Goal: Task Accomplishment & Management: Manage account settings

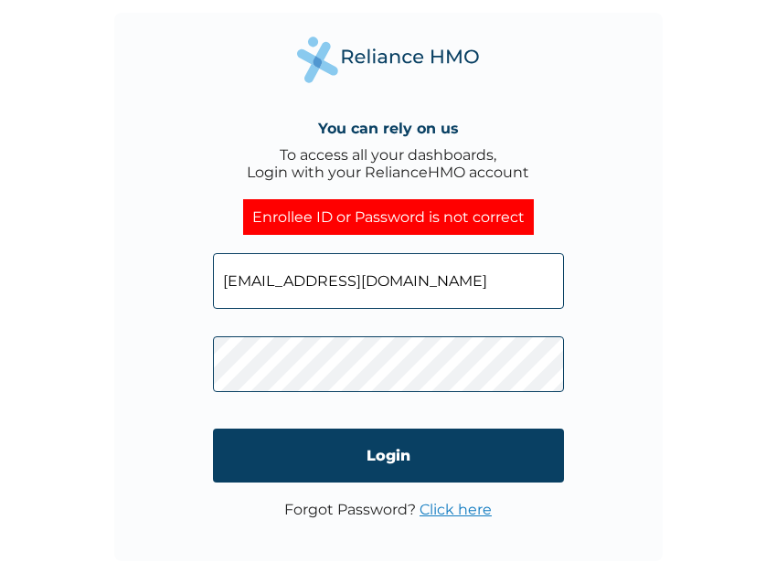
click at [465, 281] on input "temiloluwadekanmi@gmail.com" at bounding box center [388, 281] width 351 height 56
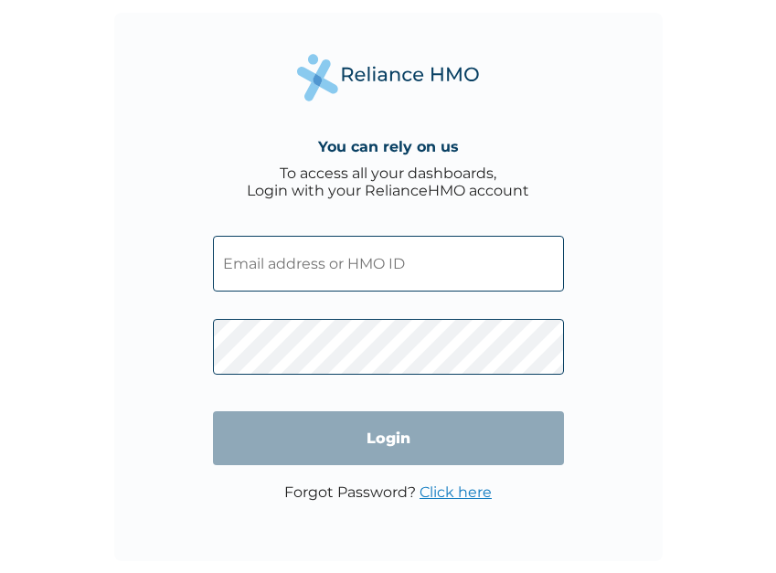
click at [301, 264] on input "text" at bounding box center [388, 264] width 351 height 56
paste input "I only need to know update on the delivery of my medications"
type input "I only need to know update on the delivery of my medications"
paste input "BMQ/10010/A"
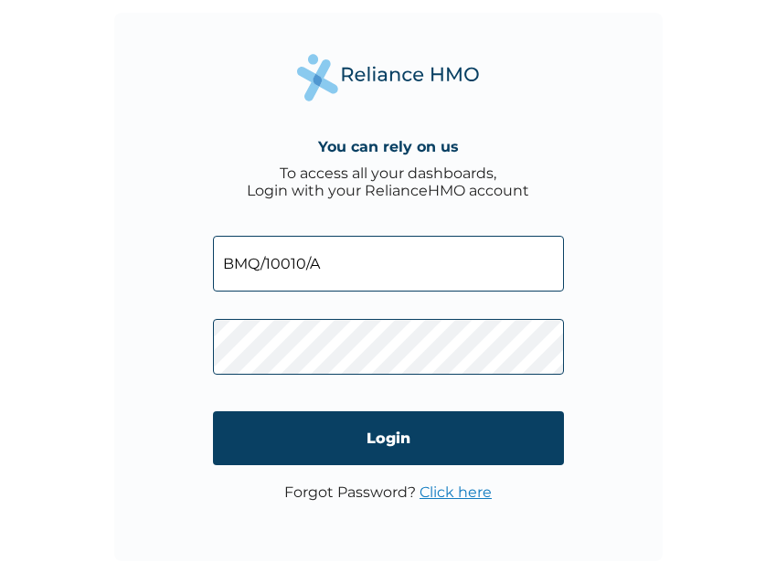
type input "BMQ/10010/A"
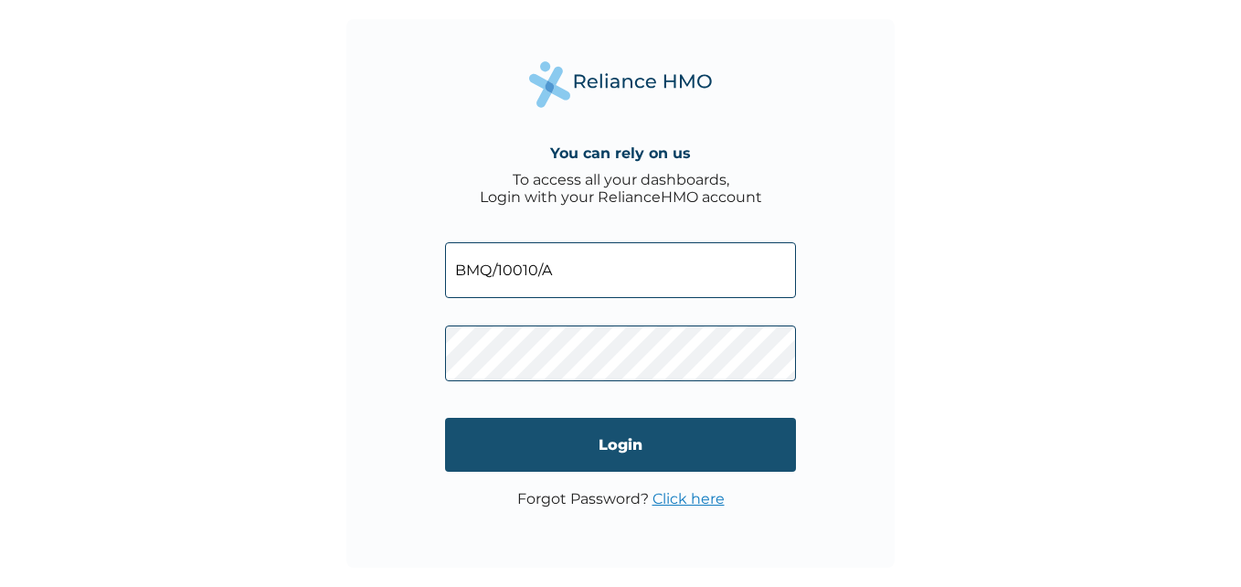
click at [606, 438] on input "Login" at bounding box center [620, 445] width 351 height 54
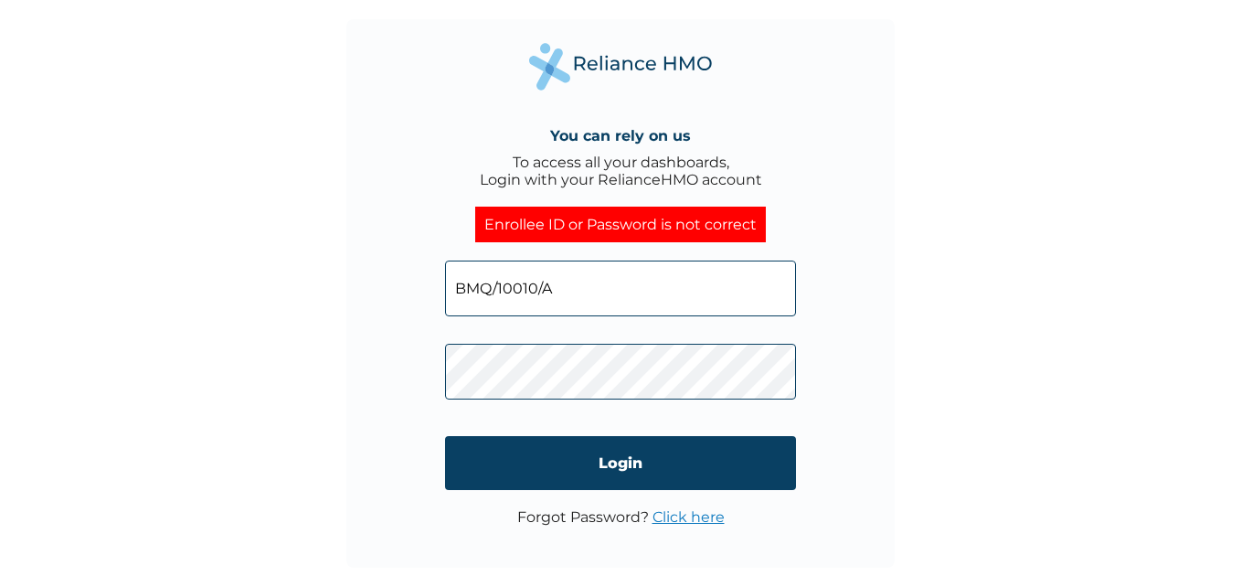
click at [419, 366] on div "You can rely on us To access all your dashboards, Login with your RelianceHMO a…" at bounding box center [620, 293] width 548 height 548
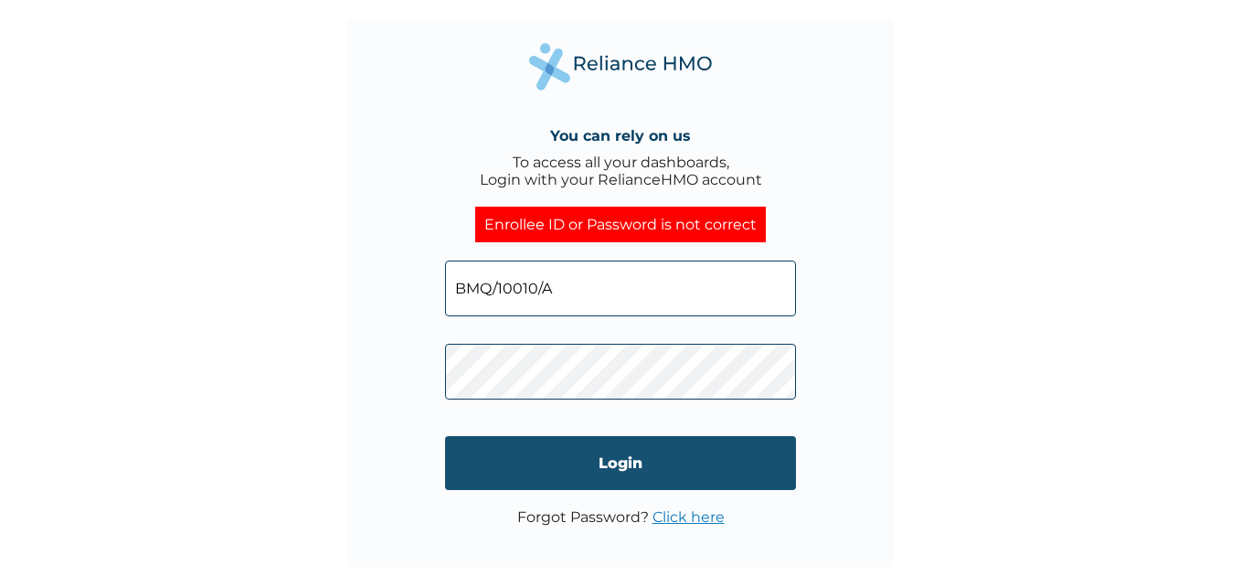
click at [622, 462] on input "Login" at bounding box center [620, 463] width 351 height 54
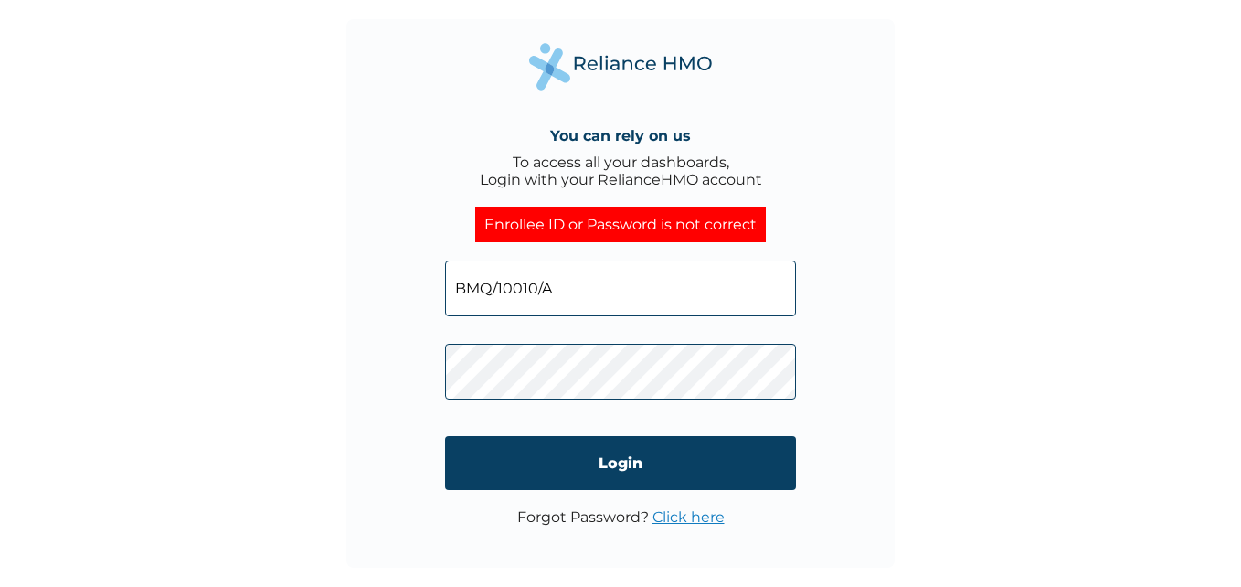
click at [353, 379] on div "You can rely on us To access all your dashboards, Login with your RelianceHMO a…" at bounding box center [620, 293] width 548 height 548
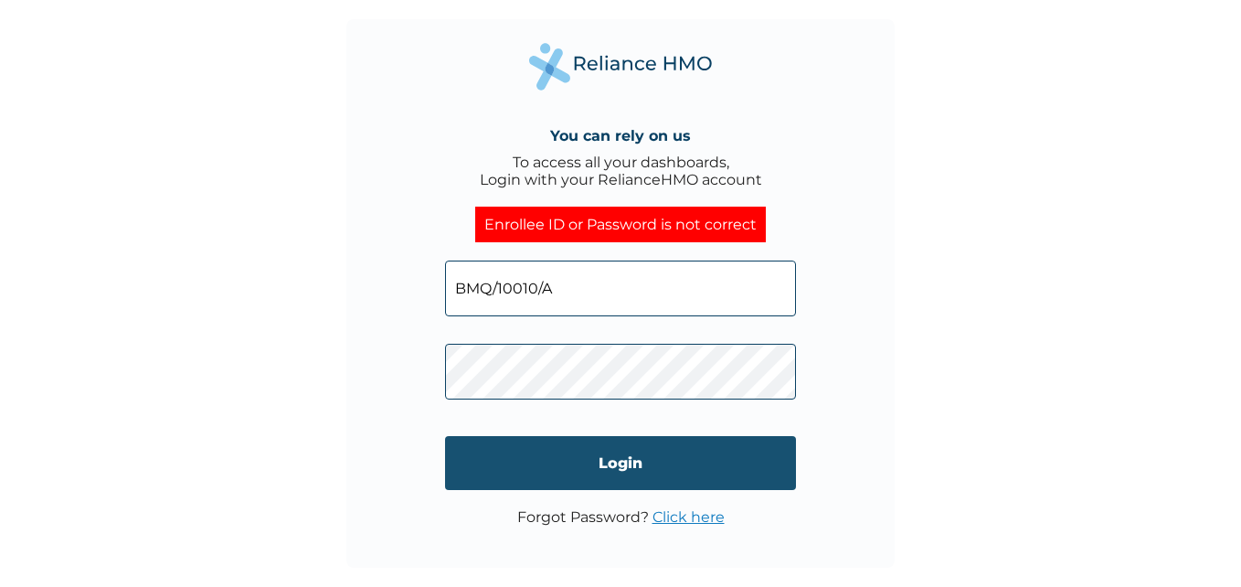
click at [603, 462] on input "Login" at bounding box center [620, 463] width 351 height 54
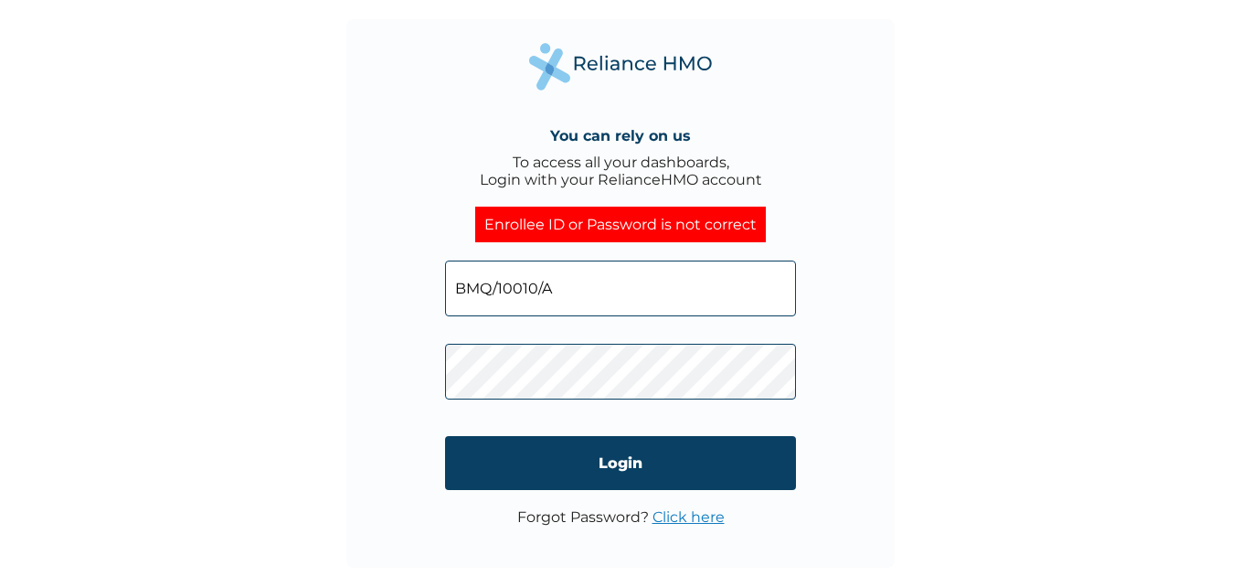
click at [681, 512] on link "Click here" at bounding box center [688, 516] width 72 height 17
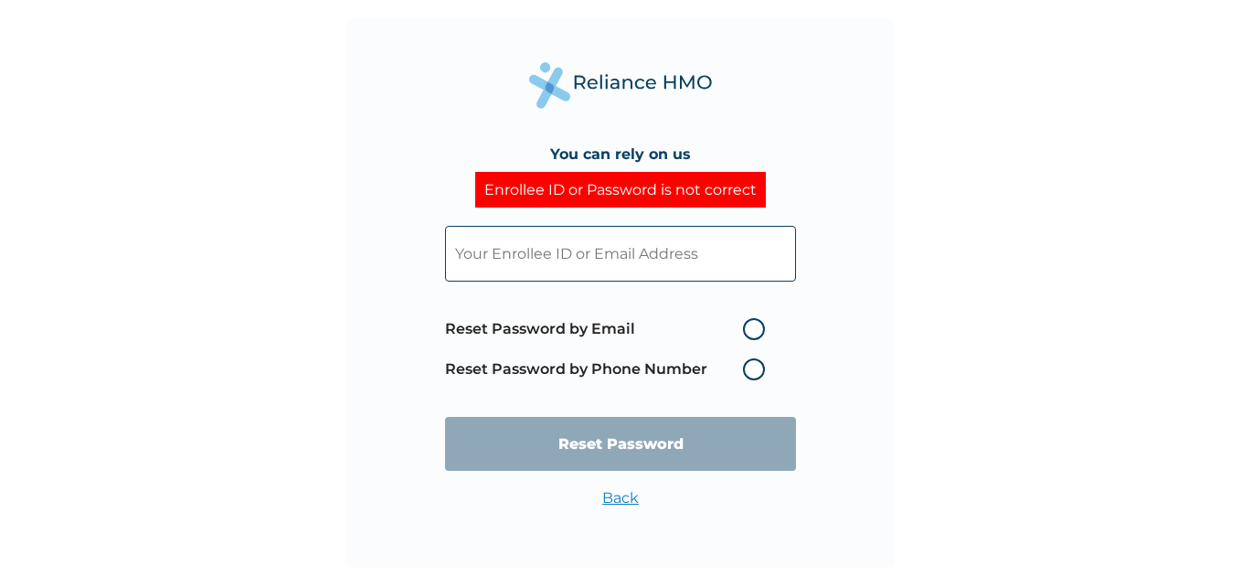
click at [753, 368] on label "Reset Password by Phone Number" at bounding box center [609, 369] width 329 height 22
click at [749, 376] on label "Reset Password by Phone Number" at bounding box center [609, 369] width 329 height 22
click at [751, 374] on label "Reset Password by Phone Number" at bounding box center [609, 369] width 329 height 22
click at [663, 247] on input "text" at bounding box center [620, 254] width 351 height 56
paste input "UTBvl8xDgi"
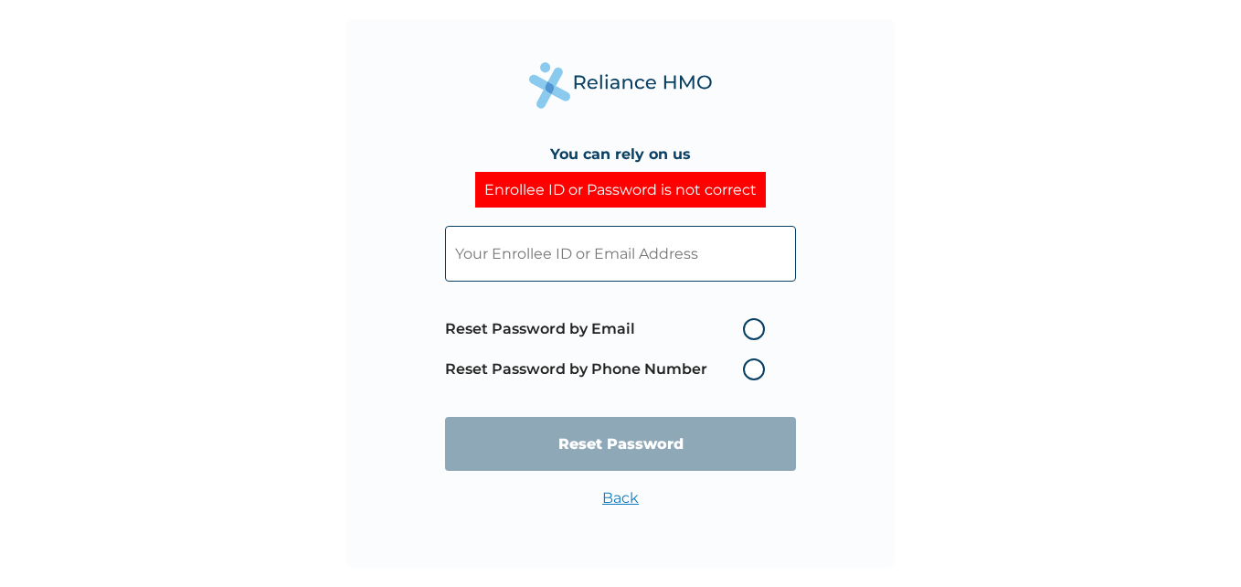
type input "UTBvl8xDgi"
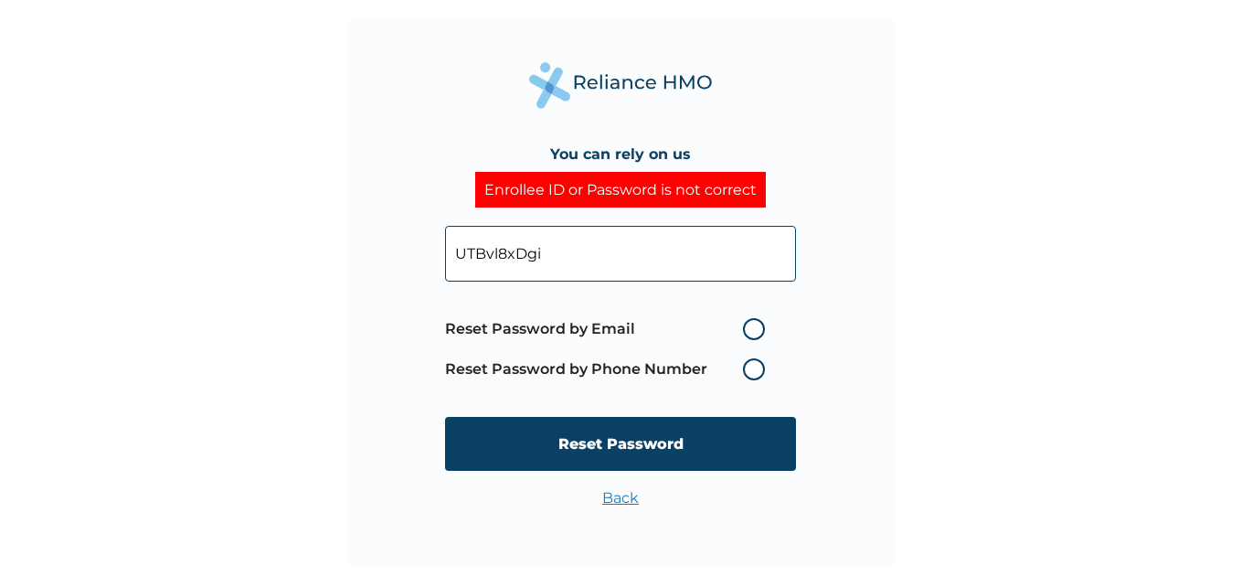
drag, startPoint x: 663, startPoint y: 253, endPoint x: 416, endPoint y: 239, distance: 247.2
click at [420, 256] on div "You can rely on us Enrollee ID or Password is not correct UTBvl8xDgi Reset Pass…" at bounding box center [620, 293] width 548 height 548
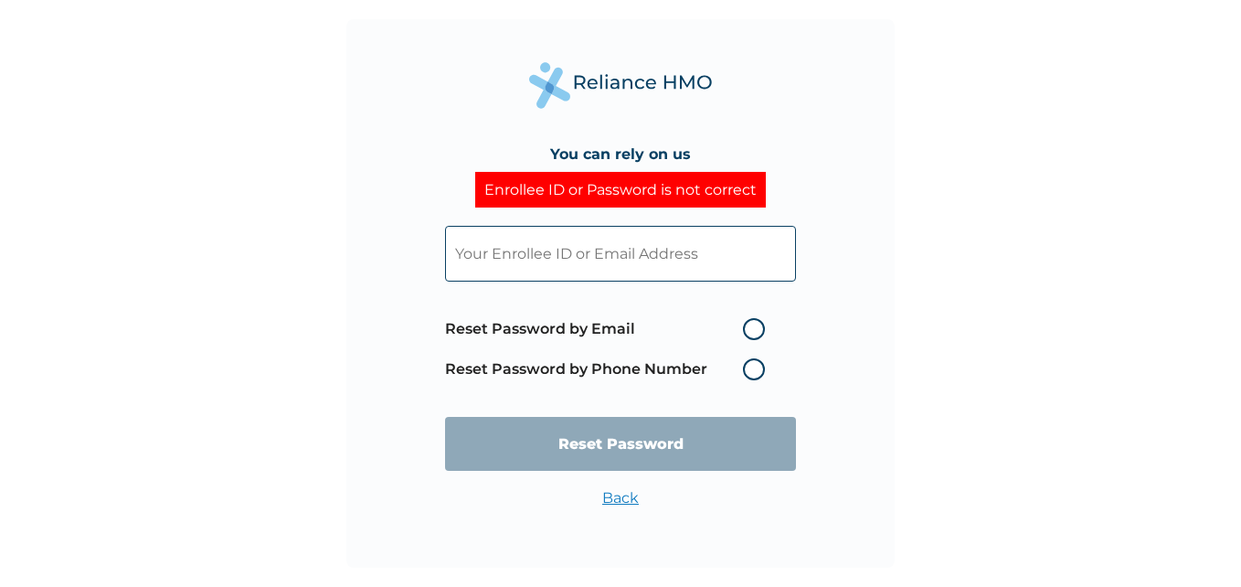
paste input "BMQ/10010/A"
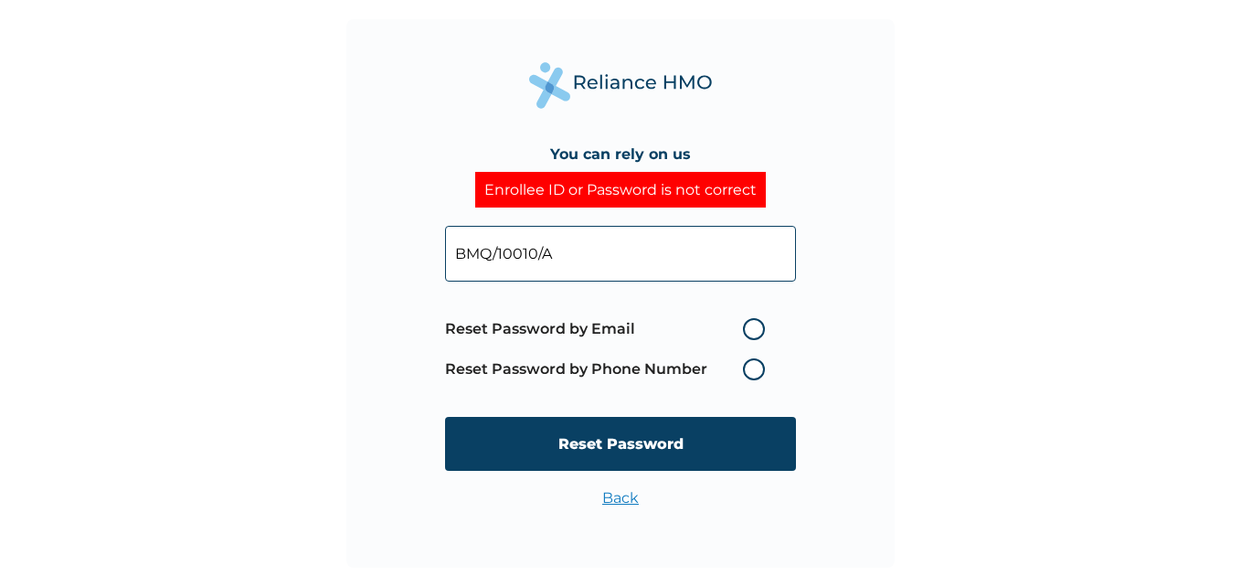
type input "BMQ/10010/A"
click at [759, 369] on label "Reset Password by Phone Number" at bounding box center [609, 369] width 329 height 22
click at [757, 326] on label "Reset Password by Email" at bounding box center [609, 329] width 329 height 22
click at [747, 326] on input "Reset Password by Email" at bounding box center [731, 328] width 29 height 29
radio input "true"
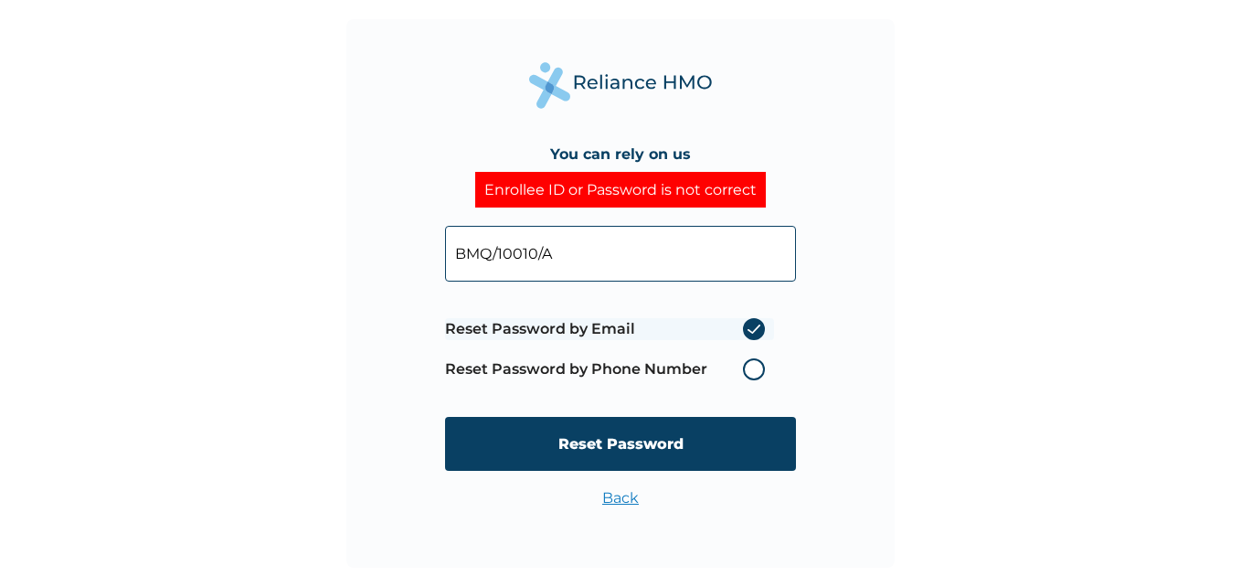
click at [751, 368] on label "Reset Password by Phone Number" at bounding box center [609, 369] width 329 height 22
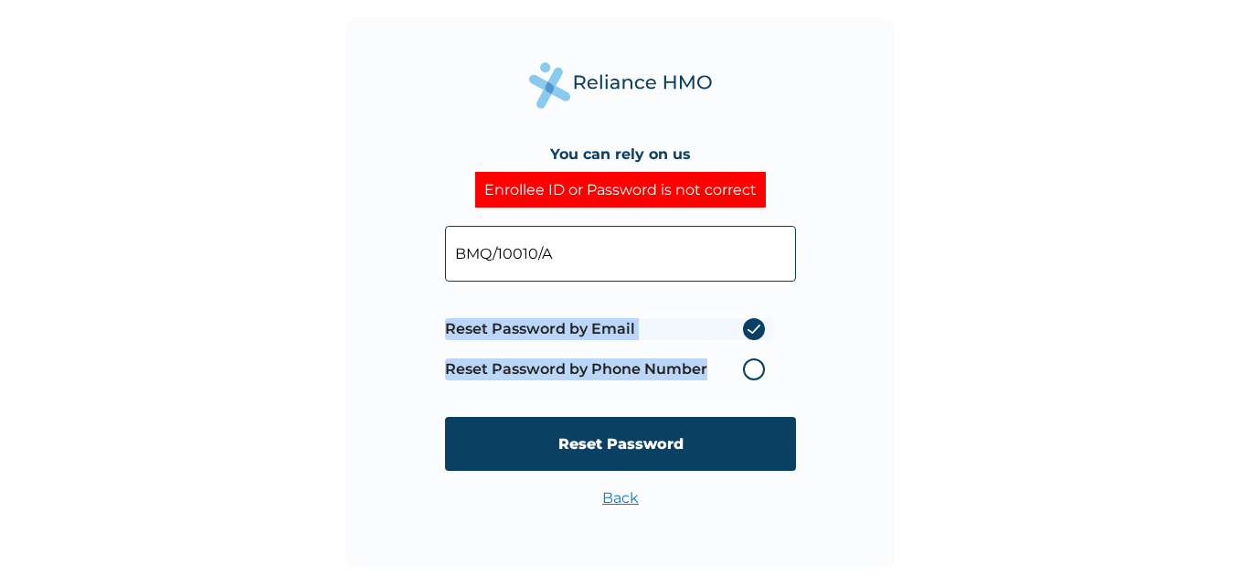
click at [751, 368] on label "Reset Password by Phone Number" at bounding box center [609, 369] width 329 height 22
click at [754, 363] on label "Reset Password by Phone Number" at bounding box center [609, 369] width 329 height 22
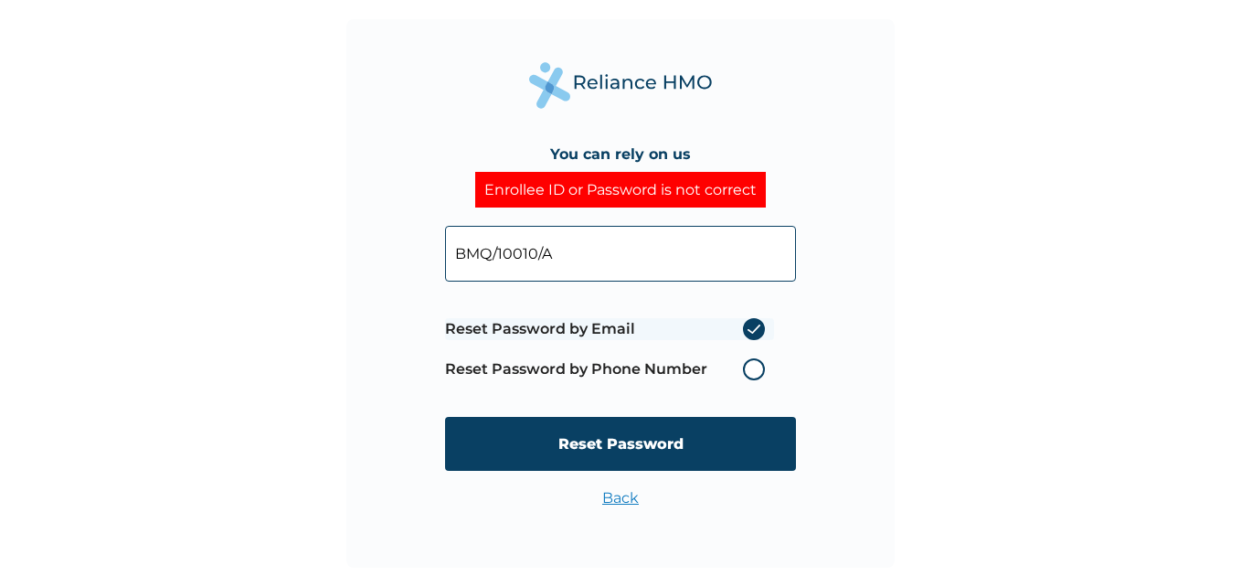
click at [754, 369] on label "Reset Password by Phone Number" at bounding box center [609, 369] width 329 height 22
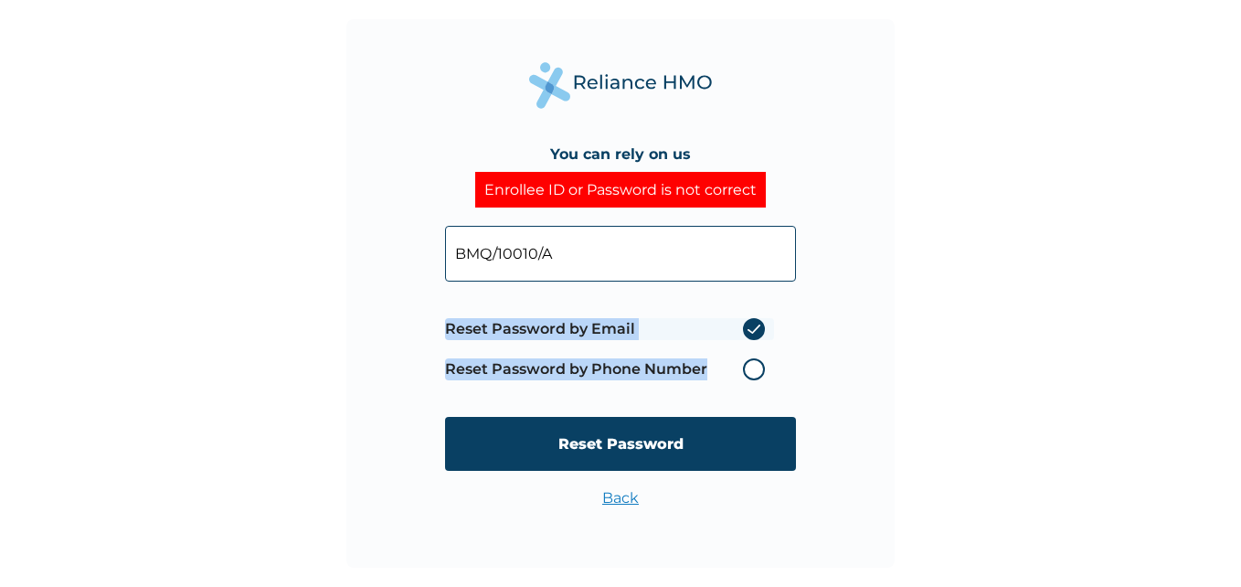
click at [754, 369] on label "Reset Password by Phone Number" at bounding box center [609, 369] width 329 height 22
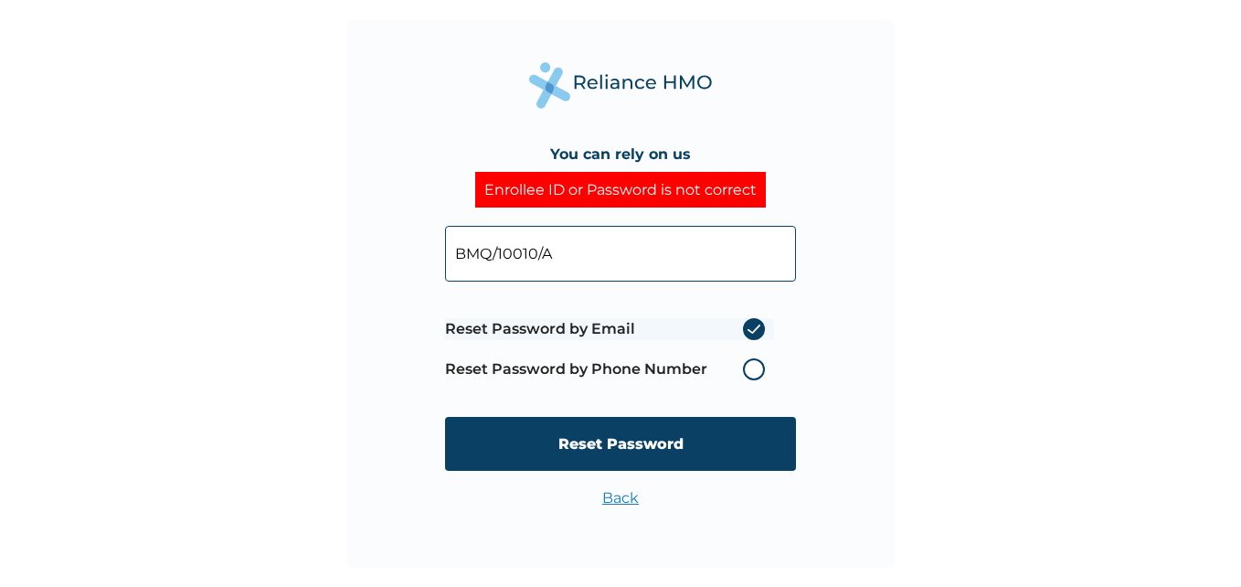
click at [752, 334] on label "Reset Password by Email" at bounding box center [609, 329] width 329 height 22
click at [747, 334] on input "Reset Password by Email" at bounding box center [731, 328] width 29 height 29
click at [753, 333] on label "Reset Password by Email" at bounding box center [609, 329] width 329 height 22
click at [747, 333] on input "Reset Password by Email" at bounding box center [731, 328] width 29 height 29
click at [753, 333] on label "Reset Password by Email" at bounding box center [609, 329] width 329 height 22
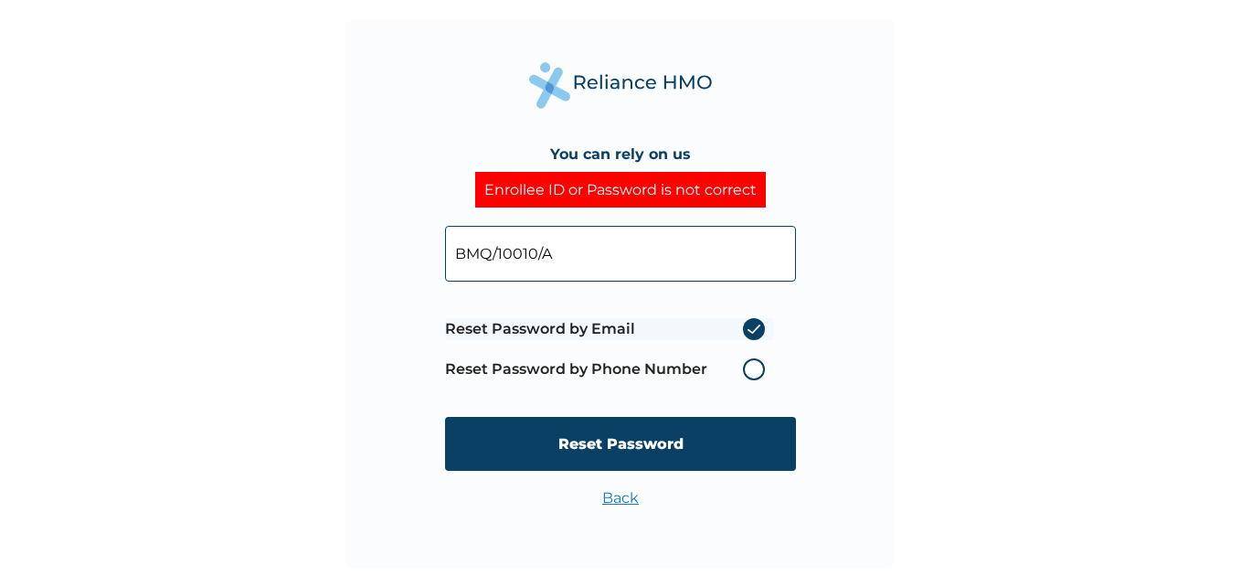
click at [747, 333] on input "Reset Password by Email" at bounding box center [731, 328] width 29 height 29
click at [631, 249] on input "BMQ/10010/A" at bounding box center [620, 254] width 351 height 56
drag, startPoint x: 589, startPoint y: 253, endPoint x: 375, endPoint y: 259, distance: 213.9
click at [377, 259] on div "You can rely on us Enrollee ID or Password is not correct BMQ/10010/A Reset Pas…" at bounding box center [620, 293] width 548 height 548
paste input "text"
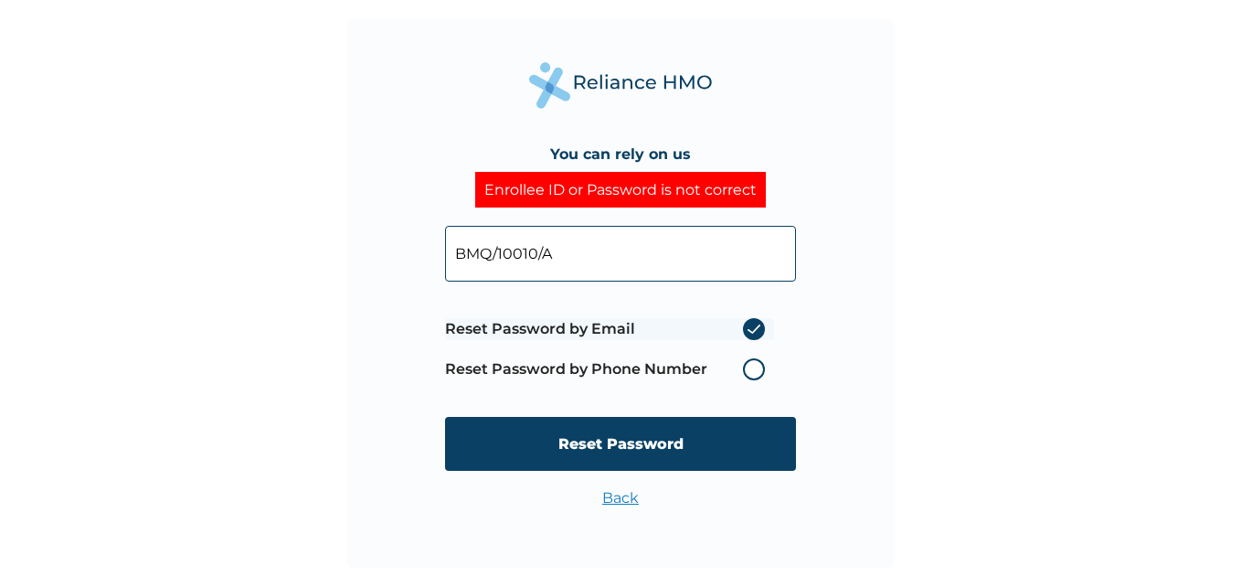
type input "BMQ/10010/A"
click at [749, 366] on label "Reset Password by Phone Number" at bounding box center [609, 369] width 329 height 22
click at [751, 366] on label "Reset Password by Phone Number" at bounding box center [609, 369] width 329 height 22
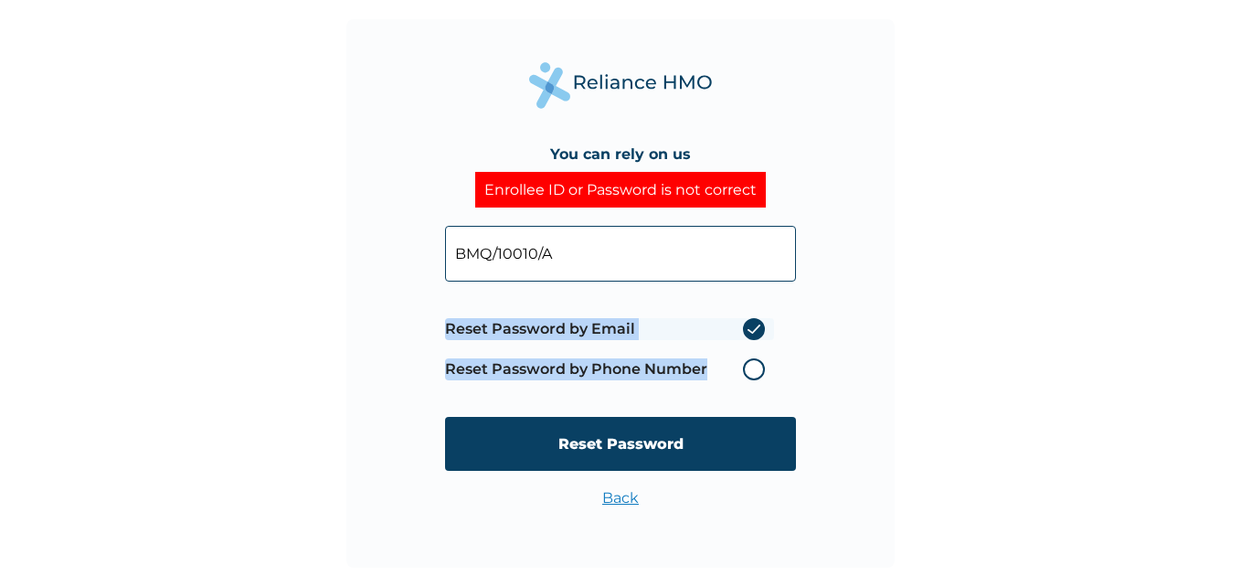
click at [749, 366] on label "Reset Password by Phone Number" at bounding box center [609, 369] width 329 height 22
click at [751, 365] on label "Reset Password by Phone Number" at bounding box center [609, 369] width 329 height 22
click at [752, 362] on label "Reset Password by Phone Number" at bounding box center [609, 369] width 329 height 22
click at [748, 358] on label "Reset Password by Phone Number" at bounding box center [609, 369] width 329 height 22
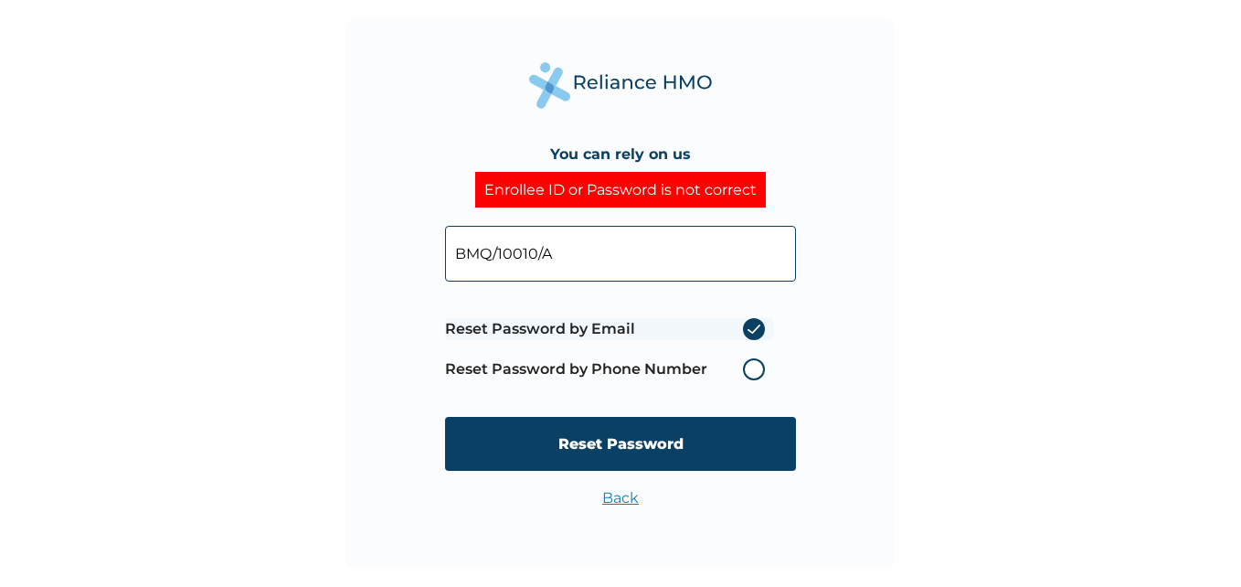
click at [748, 364] on label "Reset Password by Phone Number" at bounding box center [609, 369] width 329 height 22
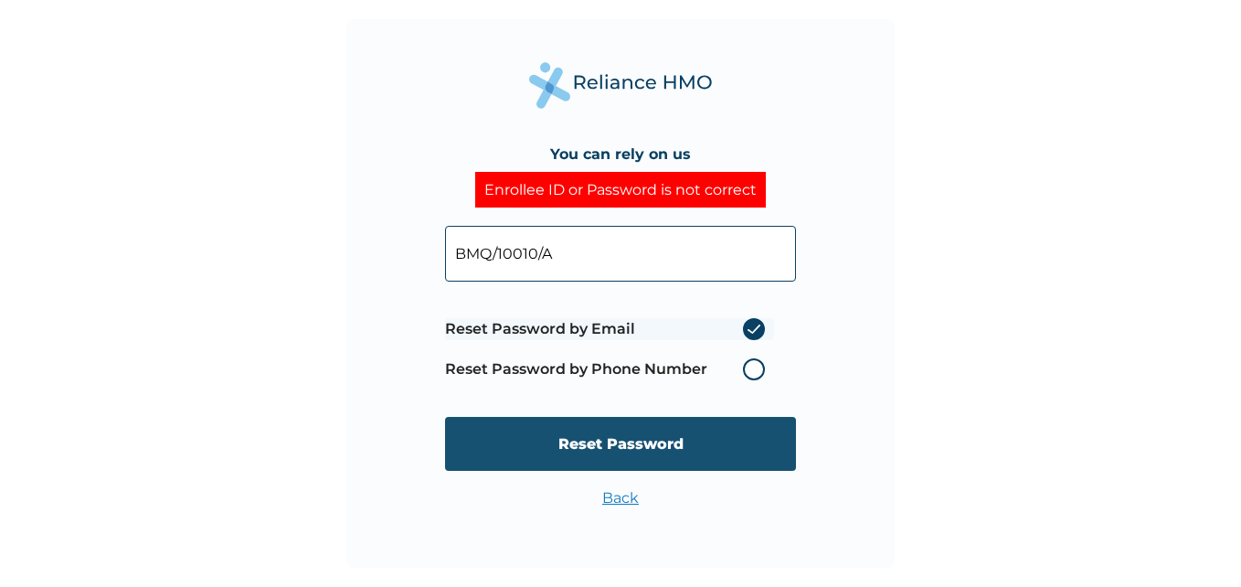
click at [666, 442] on input "Reset Password" at bounding box center [620, 444] width 351 height 54
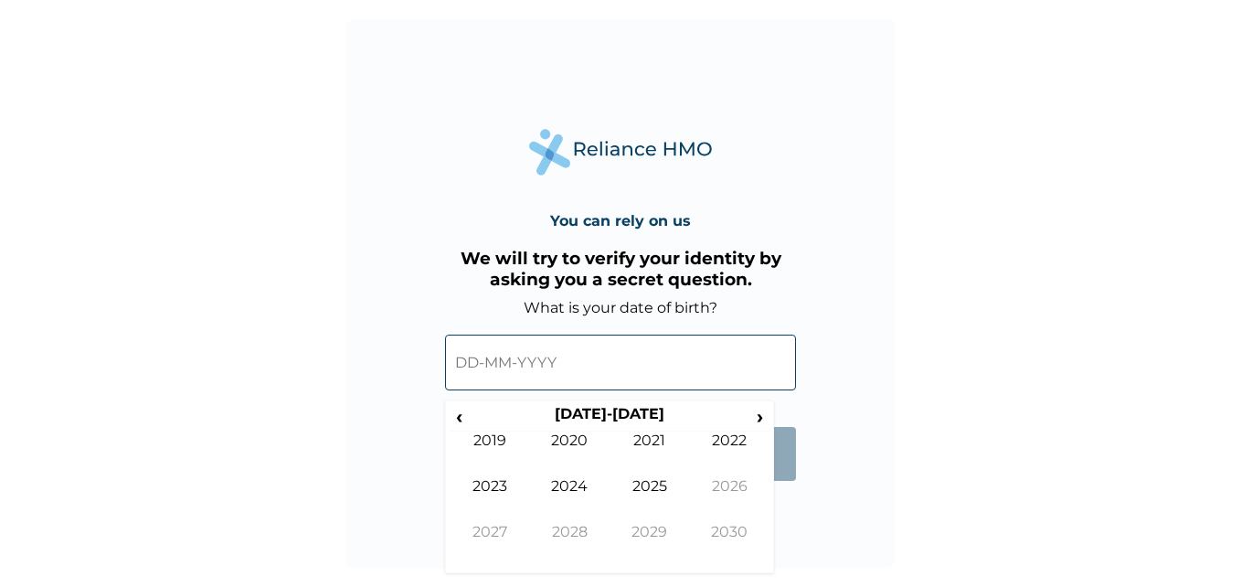
click at [501, 366] on input "text" at bounding box center [620, 362] width 351 height 56
click at [462, 417] on span "‹" at bounding box center [459, 416] width 19 height 23
click at [485, 437] on td "1999" at bounding box center [490, 454] width 80 height 46
click at [479, 498] on td "May" at bounding box center [490, 500] width 80 height 46
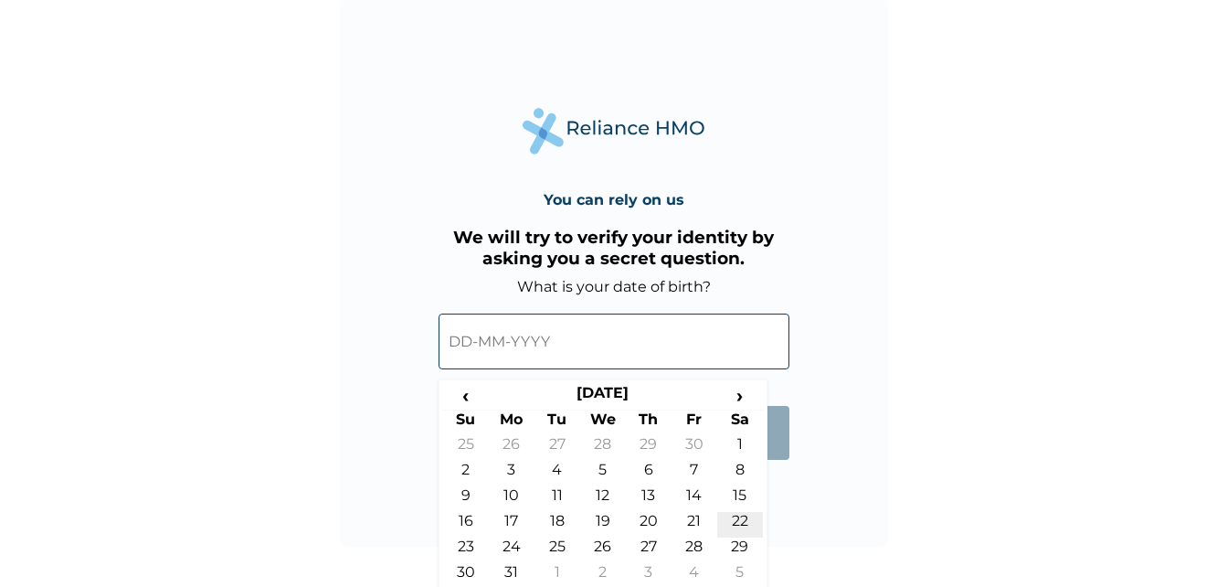
scroll to position [27, 0]
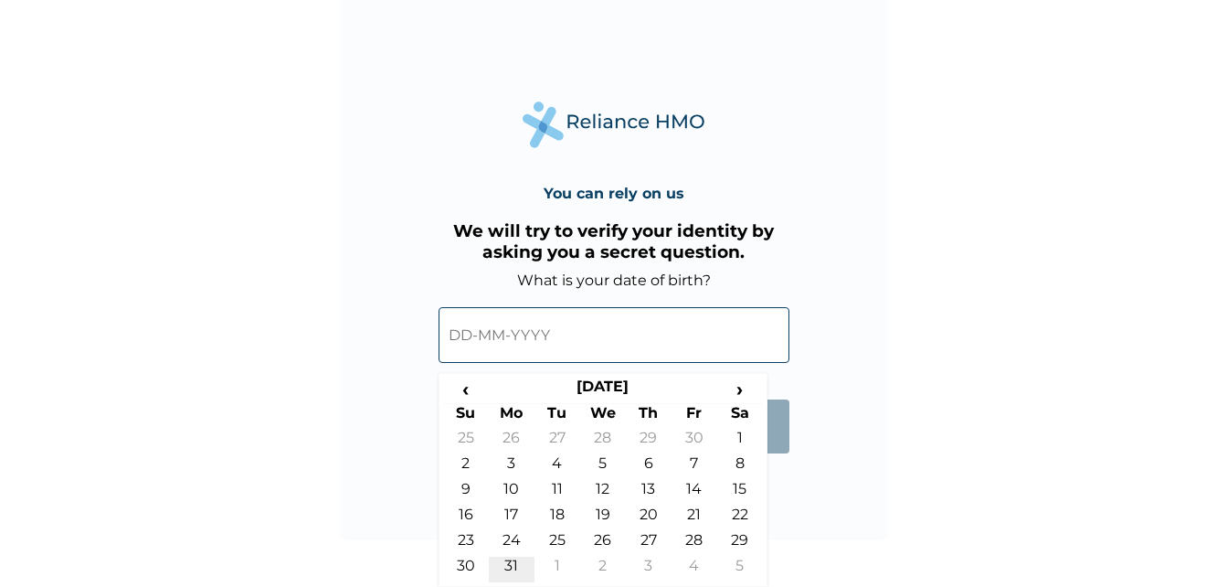
click at [504, 561] on td "31" at bounding box center [512, 570] width 46 height 26
type input "31-05-1999"
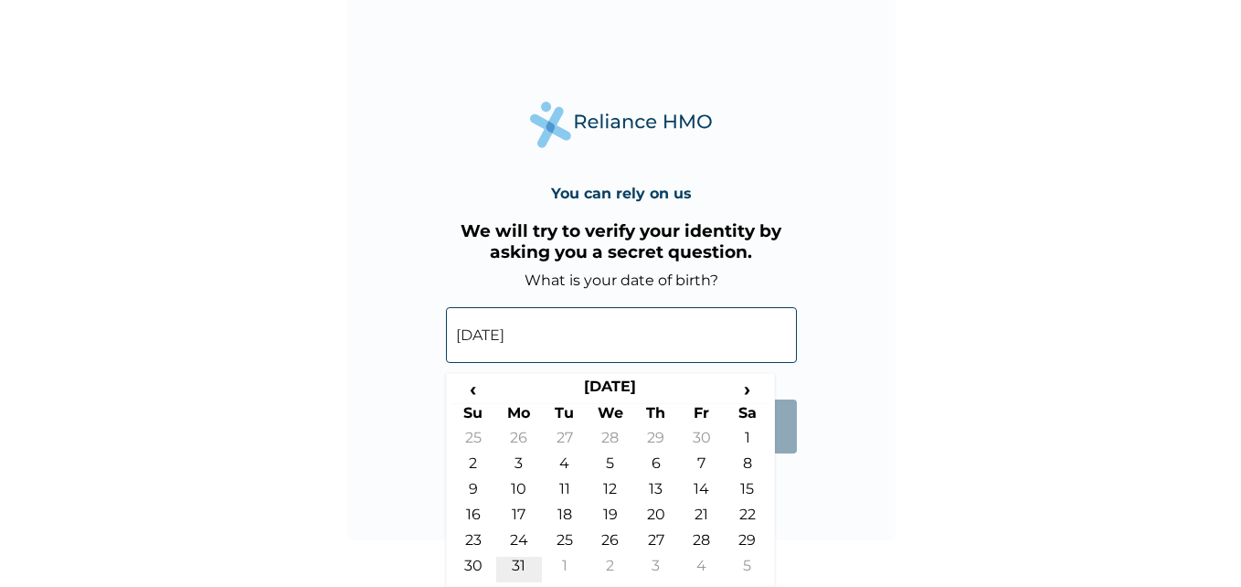
scroll to position [0, 0]
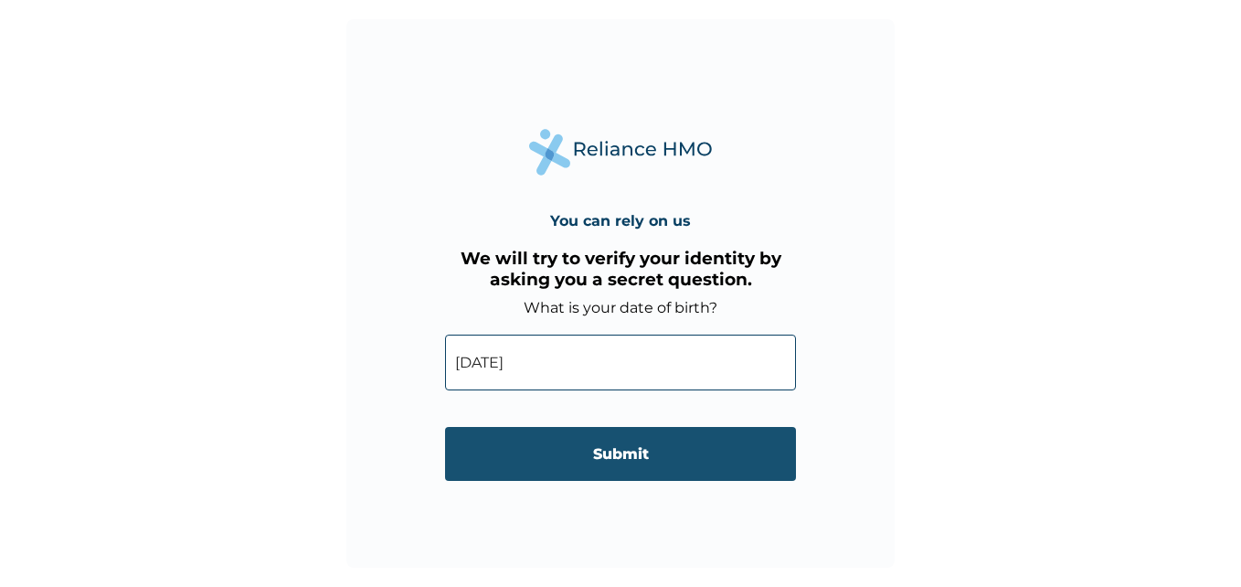
click at [578, 461] on input "Submit" at bounding box center [620, 454] width 351 height 54
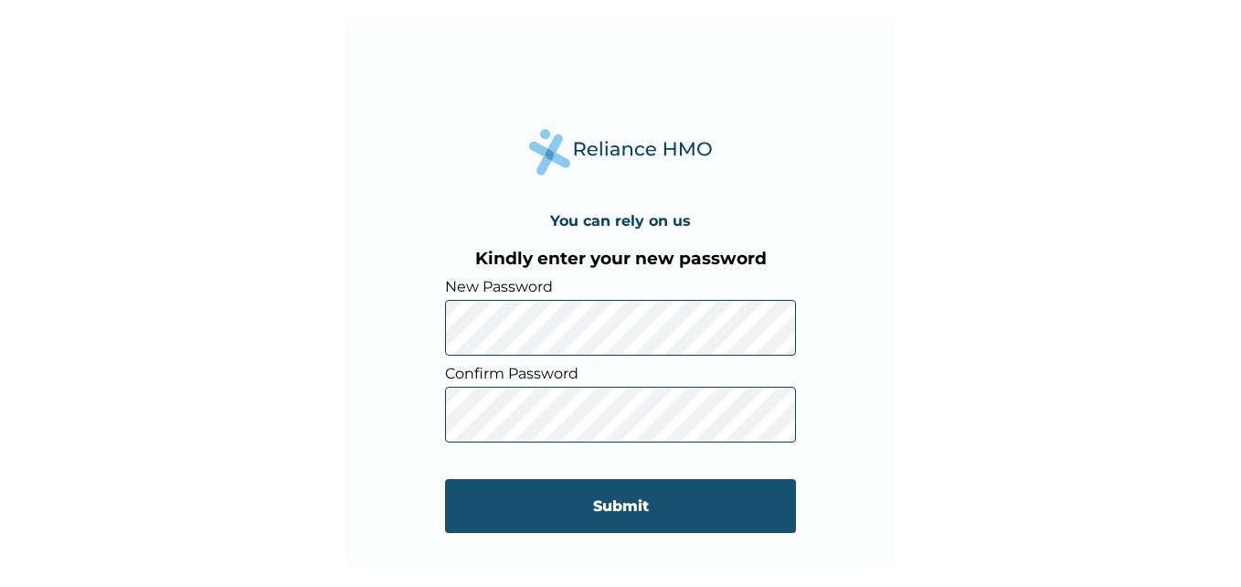
click at [623, 501] on input "Submit" at bounding box center [620, 506] width 351 height 54
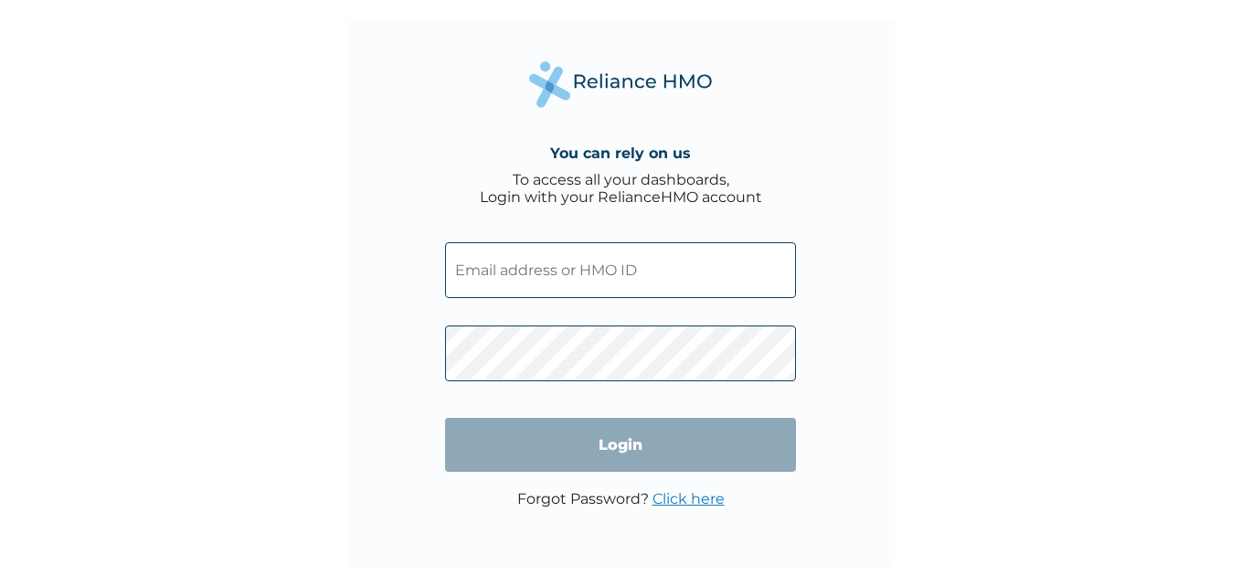
click at [594, 287] on input "text" at bounding box center [620, 270] width 351 height 56
type input "BMQ/10010/A"
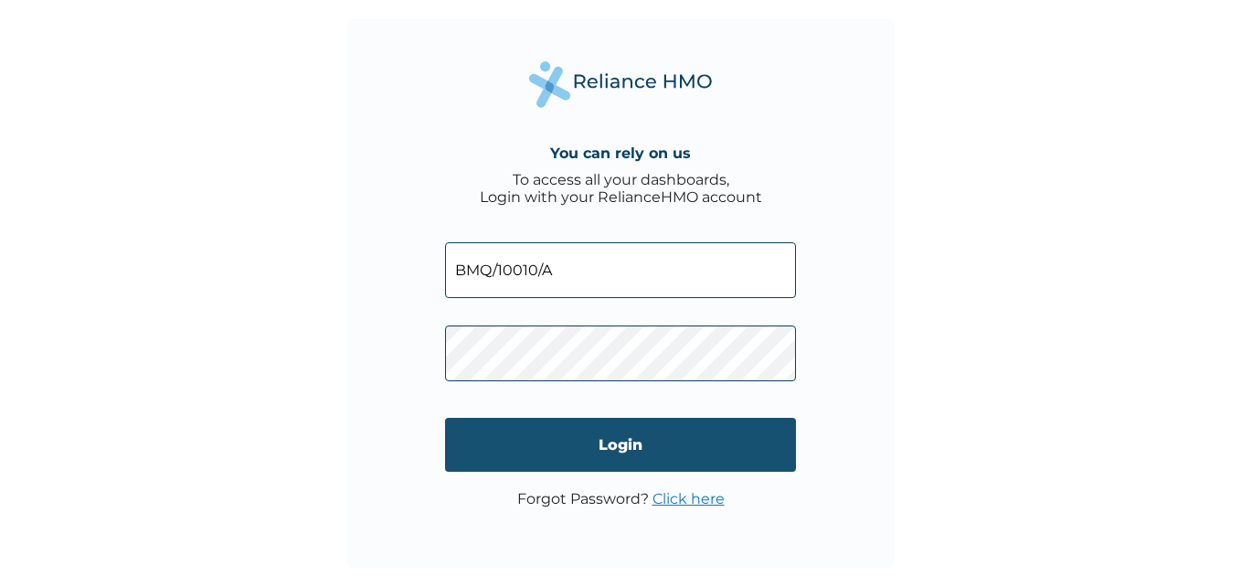
click at [727, 454] on input "Login" at bounding box center [620, 445] width 351 height 54
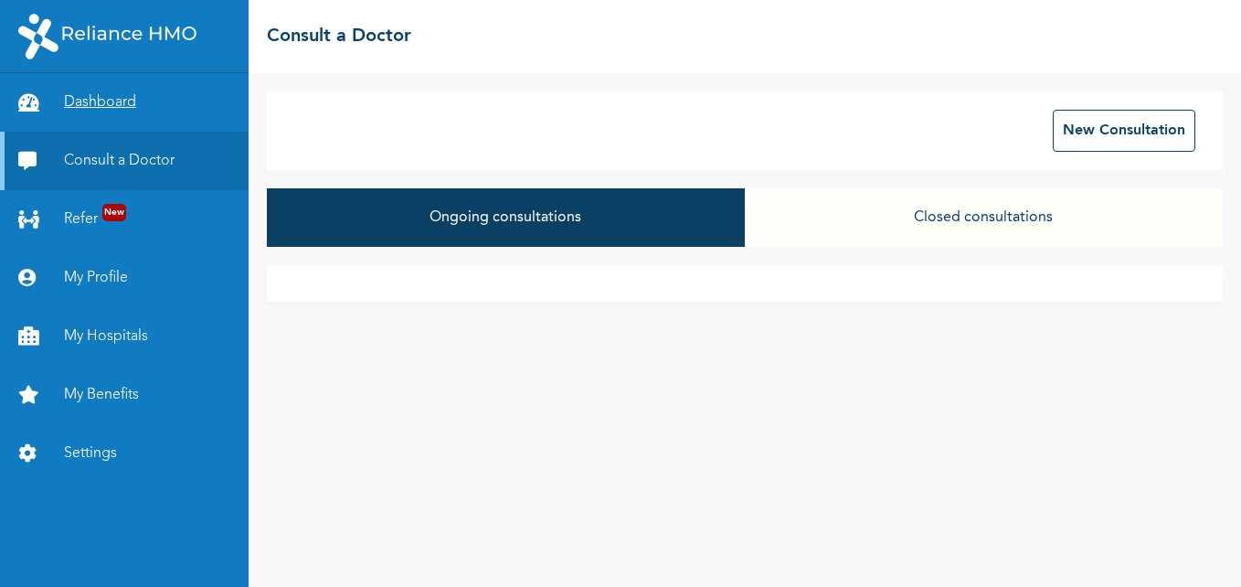
click at [107, 99] on link "Dashboard" at bounding box center [124, 102] width 249 height 58
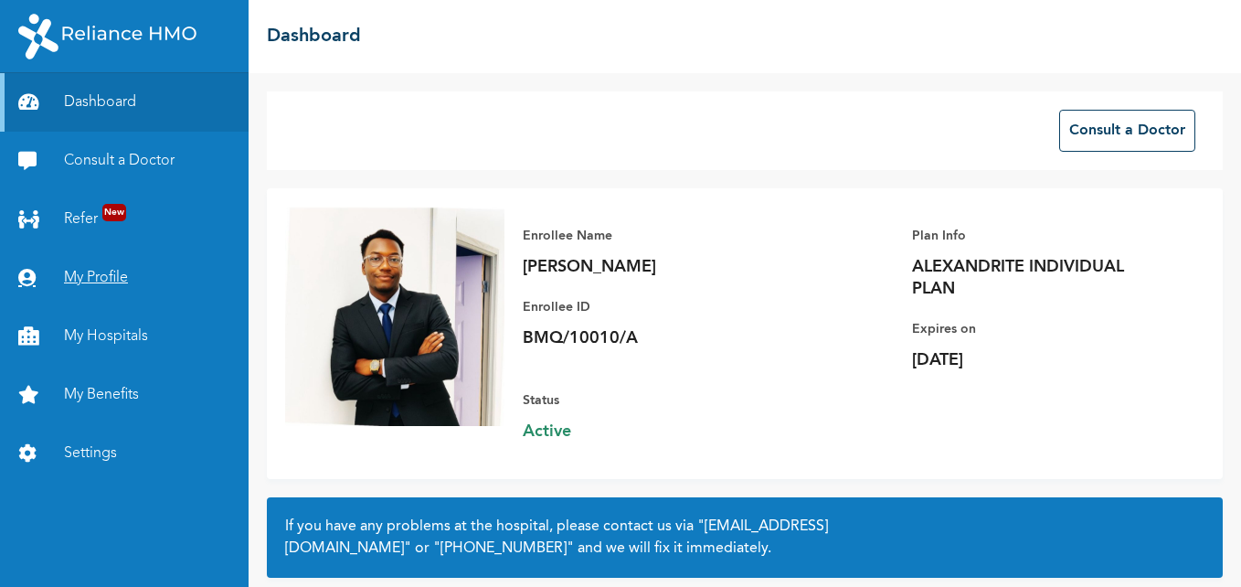
click at [108, 281] on link "My Profile" at bounding box center [124, 278] width 249 height 58
